Goal: Transaction & Acquisition: Purchase product/service

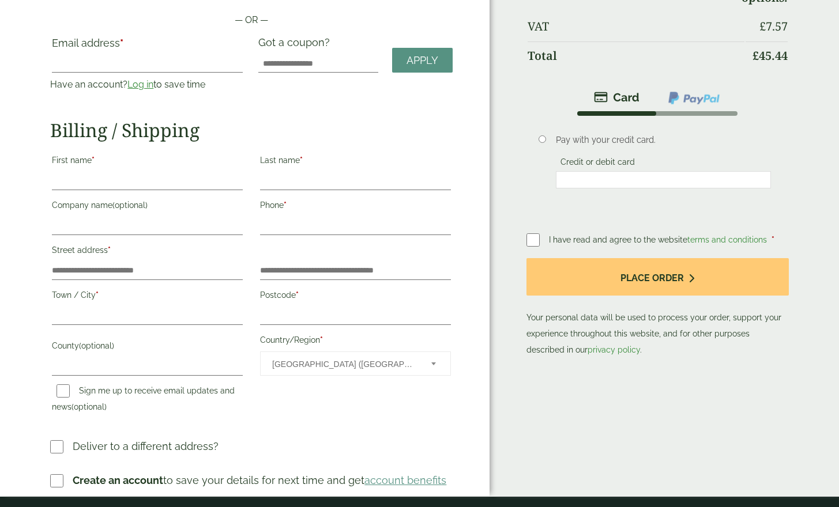
scroll to position [115, 0]
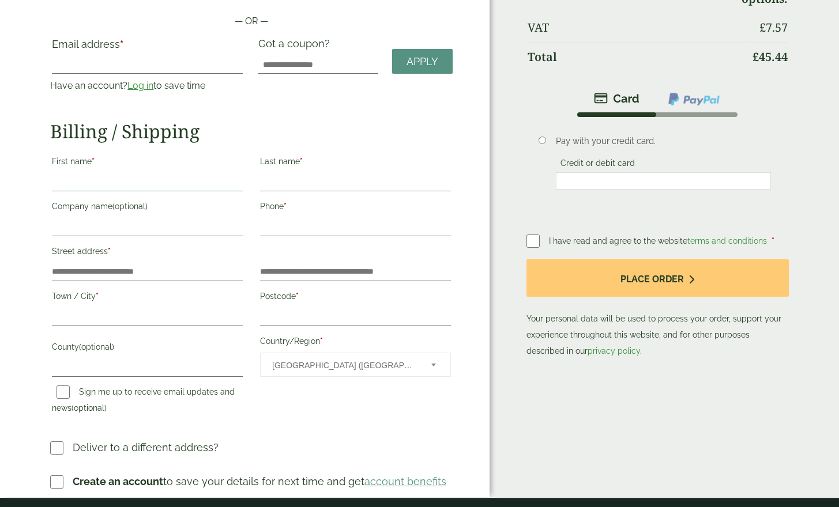
click at [105, 173] on input "First name *" at bounding box center [147, 182] width 191 height 18
click at [108, 74] on input "Email address *" at bounding box center [147, 64] width 191 height 18
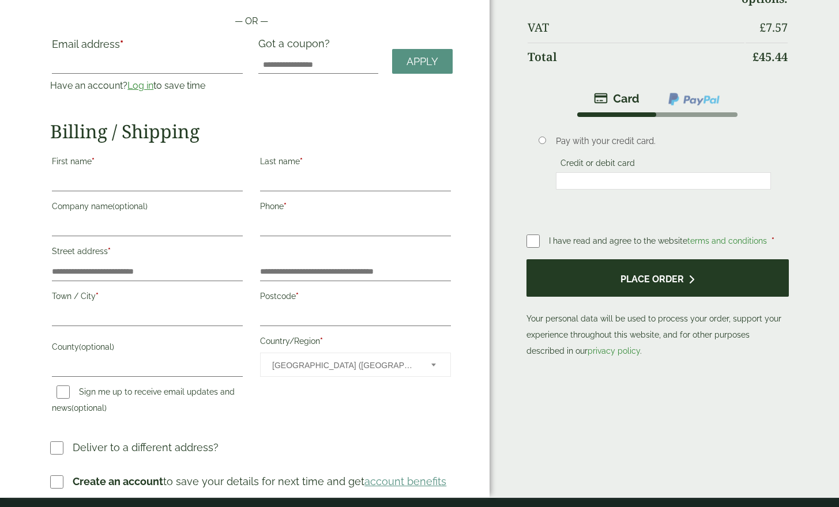
click at [652, 282] on button "Place order" at bounding box center [657, 277] width 262 height 37
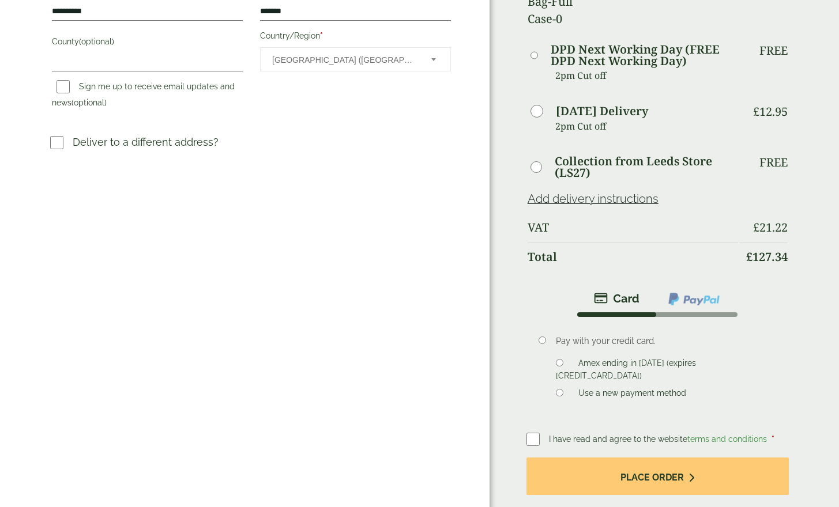
scroll to position [404, 0]
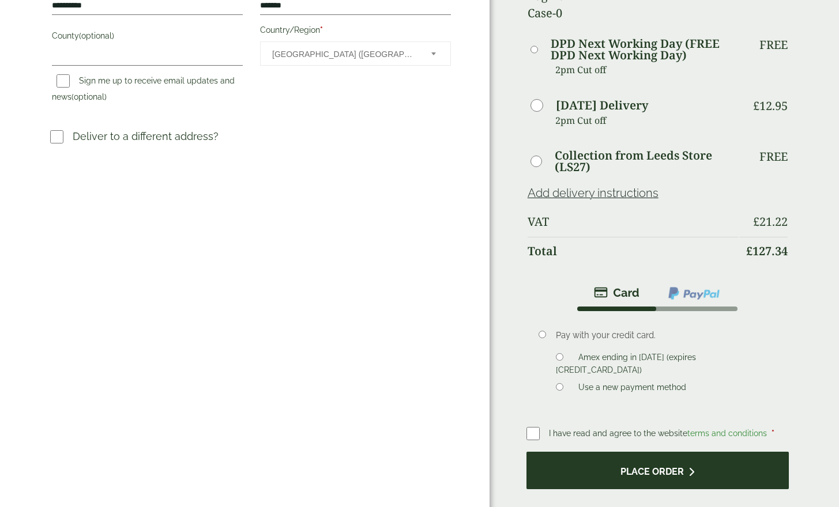
click at [582, 452] on button "Place order" at bounding box center [657, 470] width 262 height 37
